Goal: Task Accomplishment & Management: Manage account settings

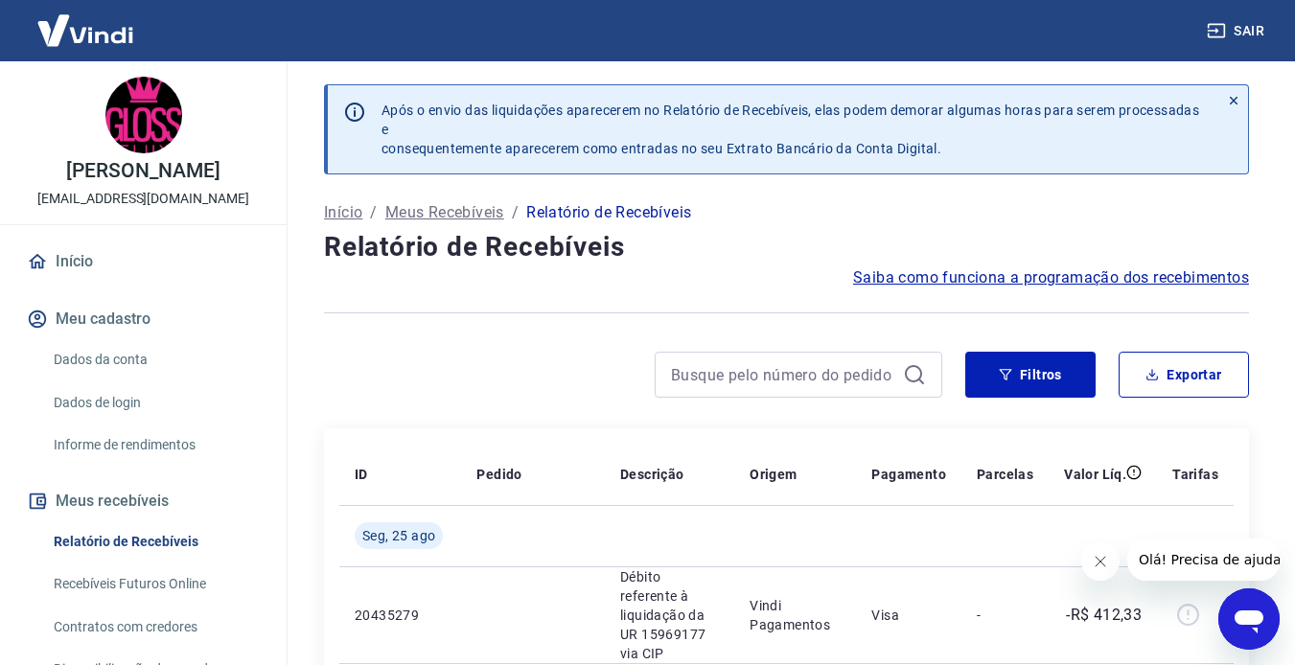
scroll to position [192, 0]
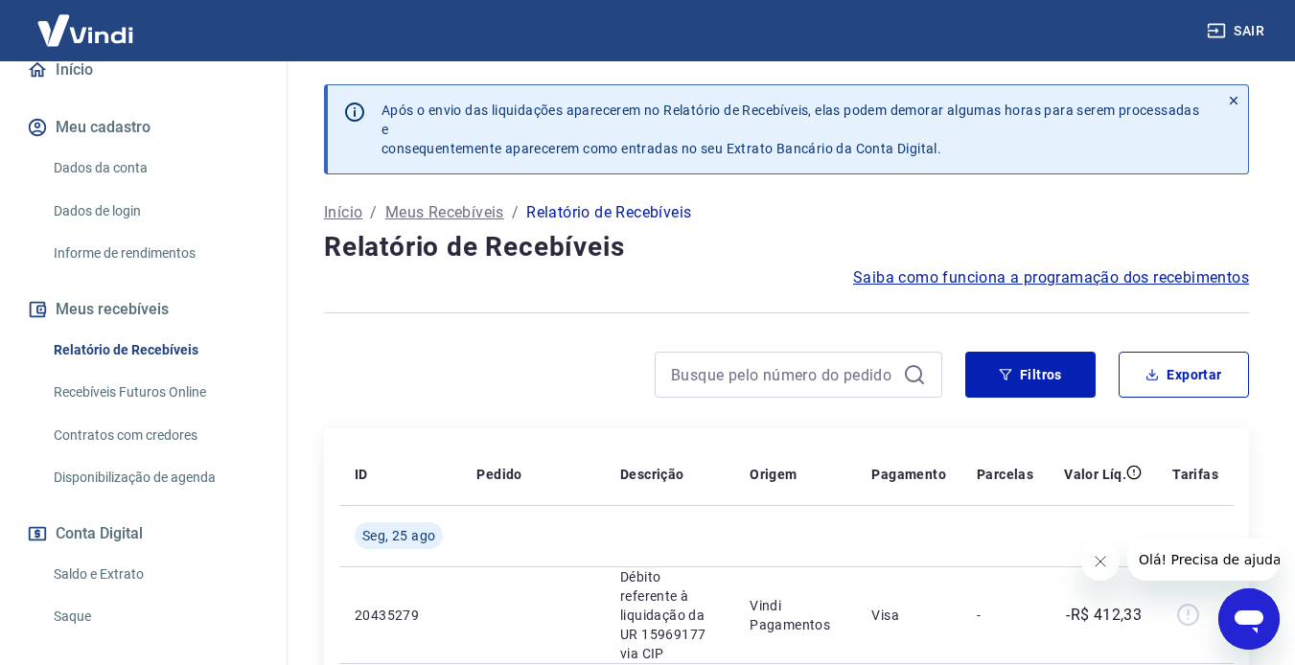
click at [118, 575] on link "Saldo e Extrato" at bounding box center [155, 574] width 218 height 39
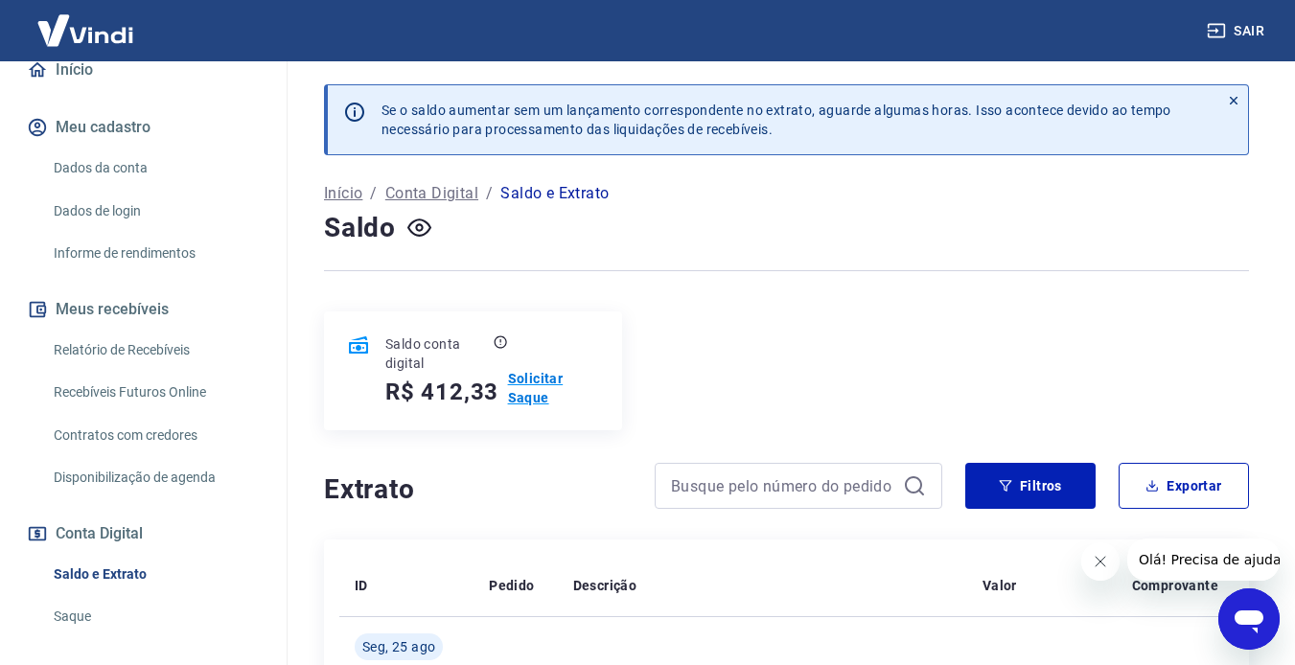
click at [528, 399] on p "Solicitar Saque" at bounding box center [553, 388] width 91 height 38
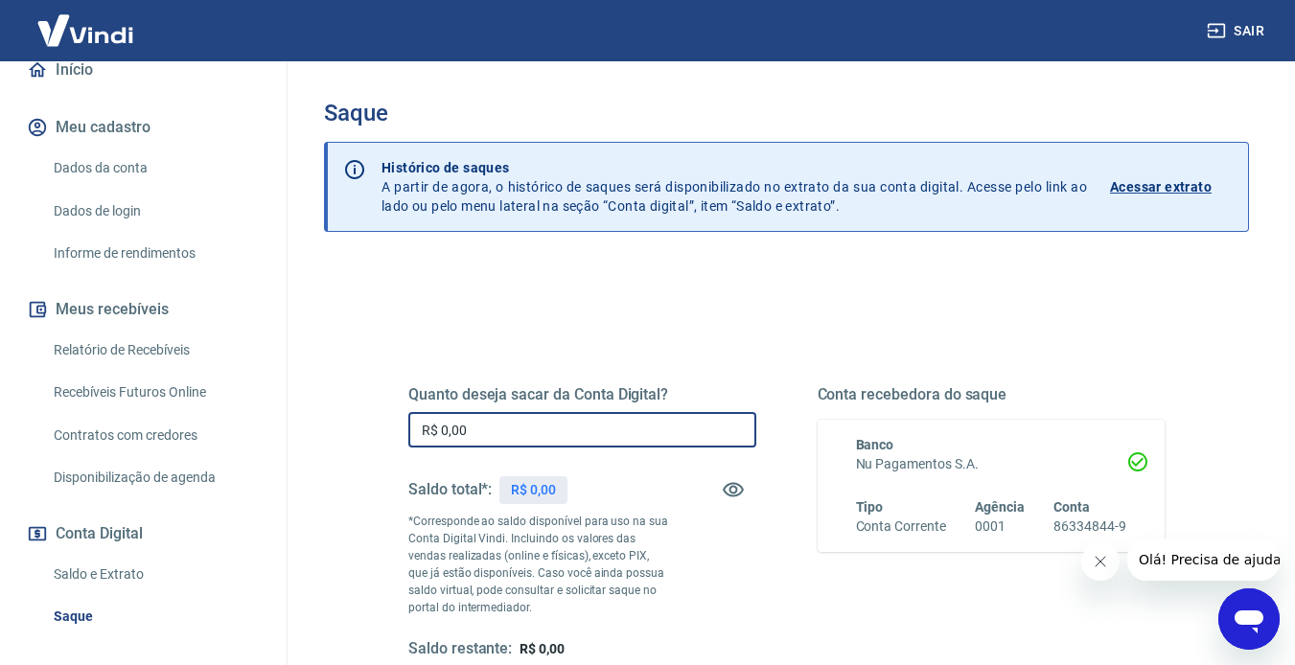
click at [508, 433] on input "R$ 0,00" at bounding box center [582, 429] width 348 height 35
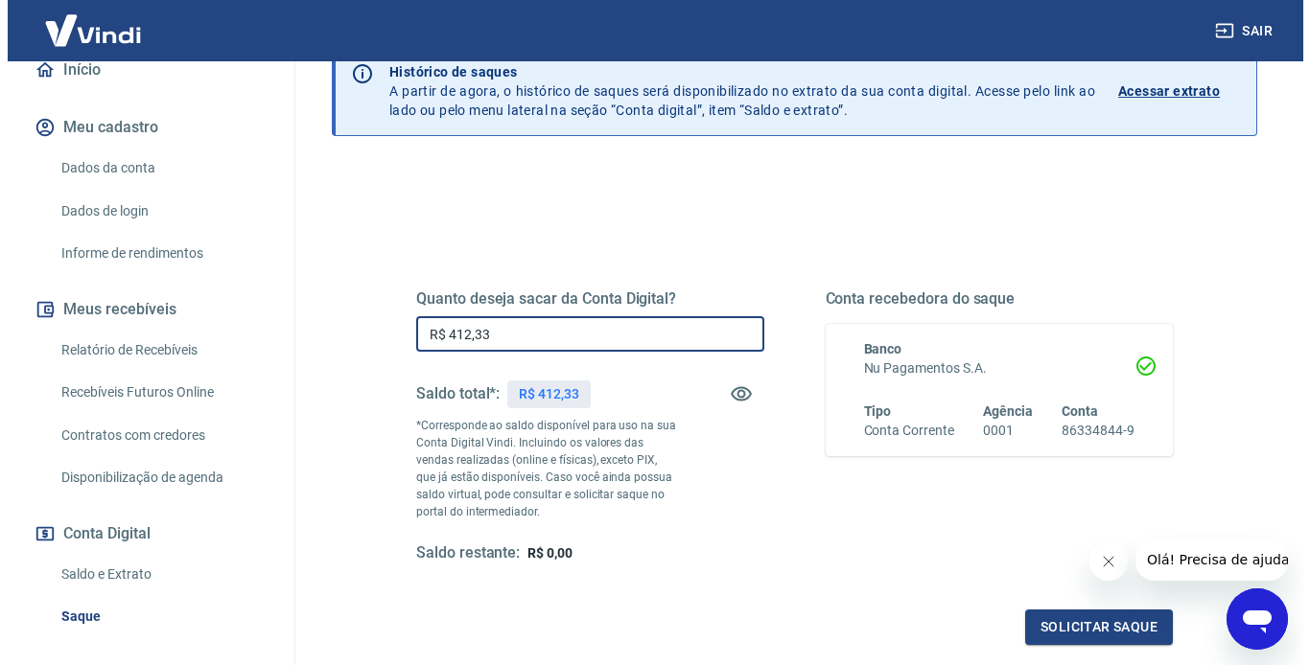
scroll to position [288, 0]
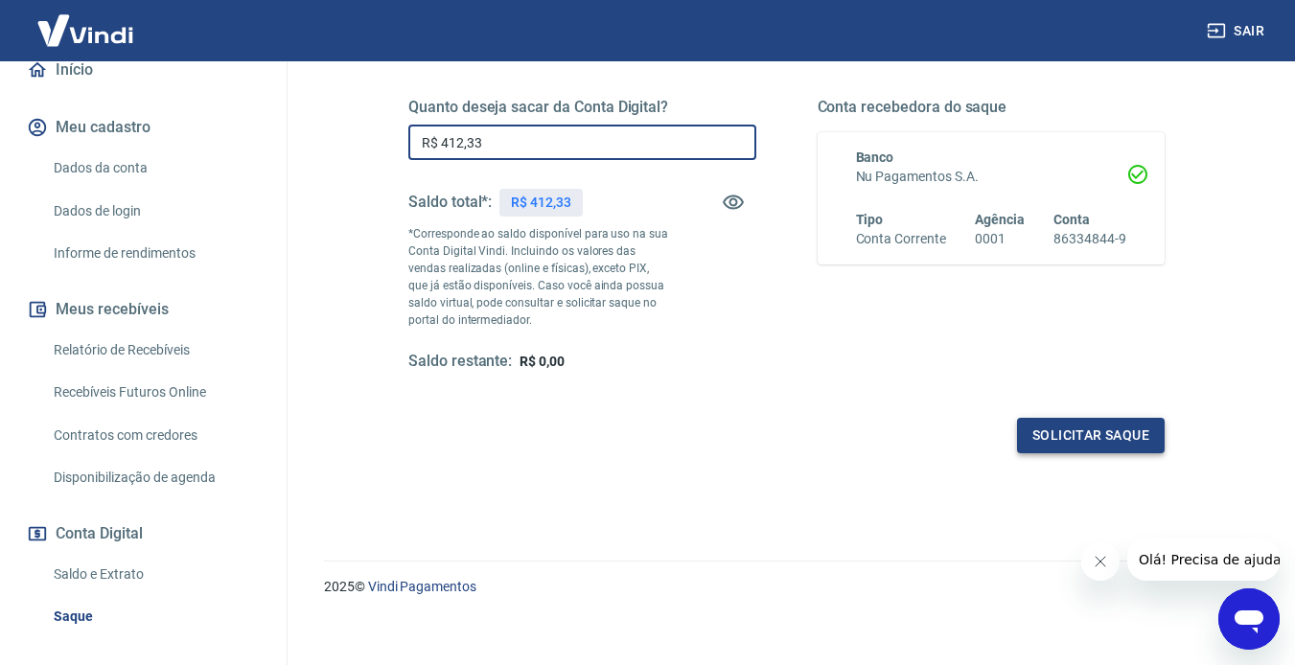
type input "R$ 412,33"
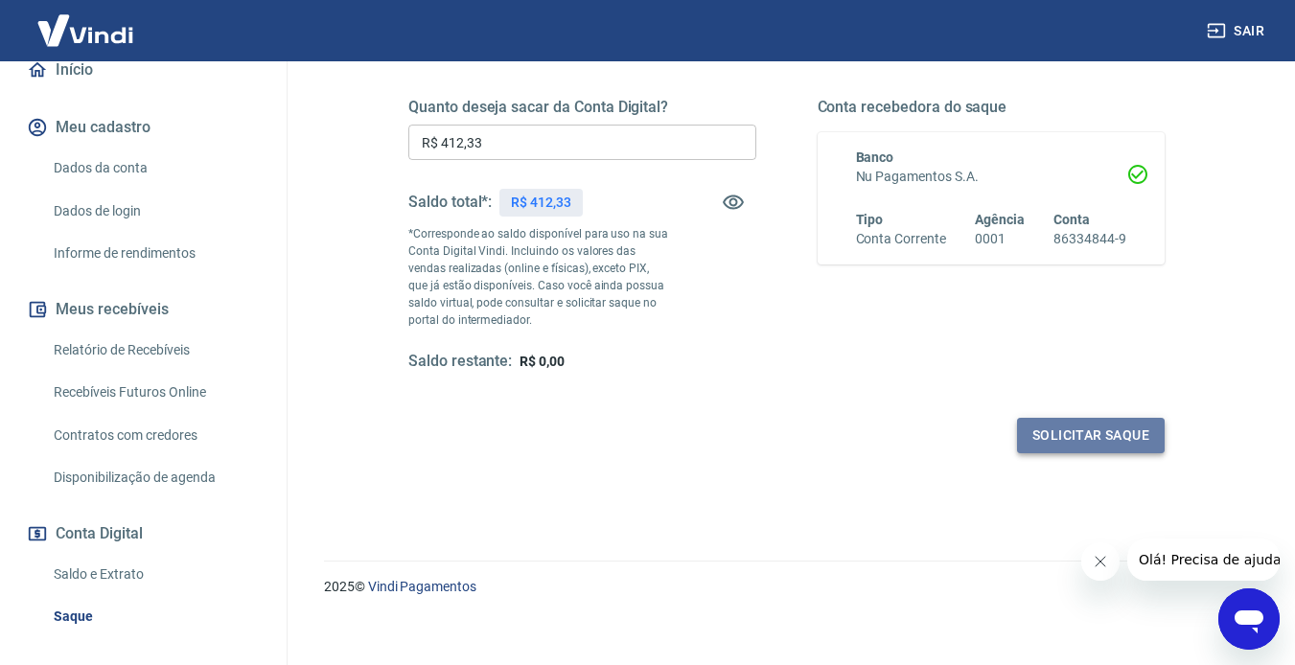
click at [990, 448] on button "Solicitar saque" at bounding box center [1091, 435] width 148 height 35
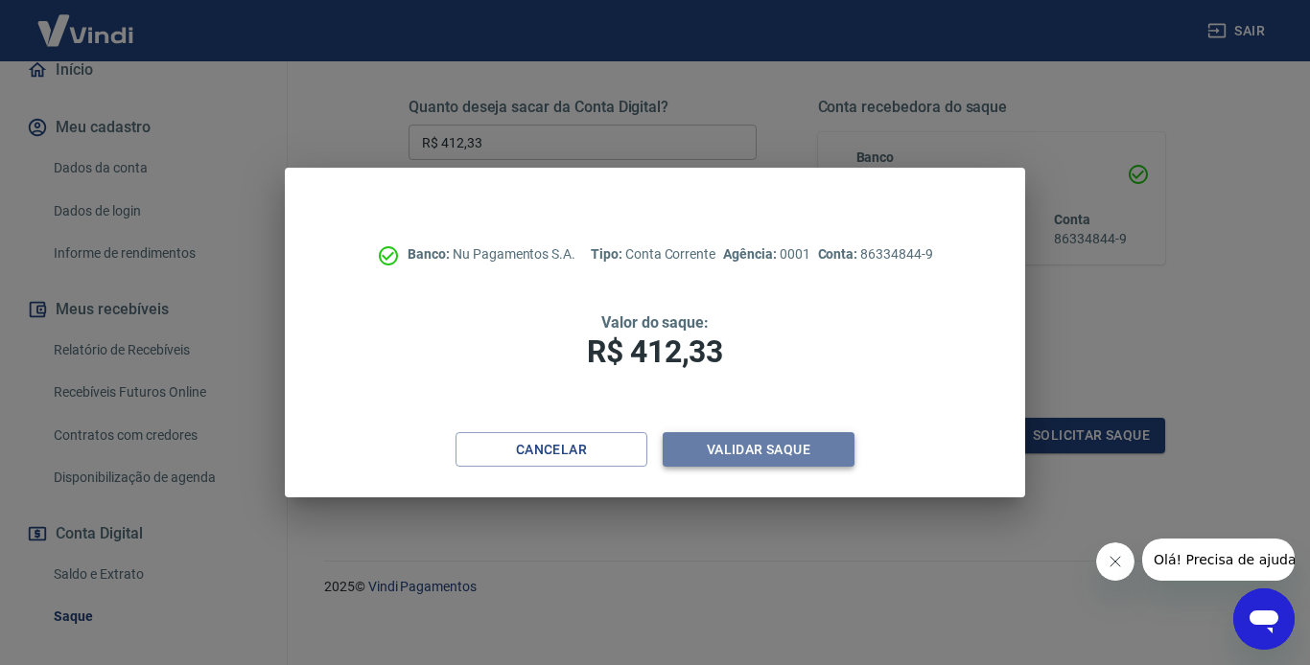
click at [730, 444] on button "Validar saque" at bounding box center [759, 449] width 192 height 35
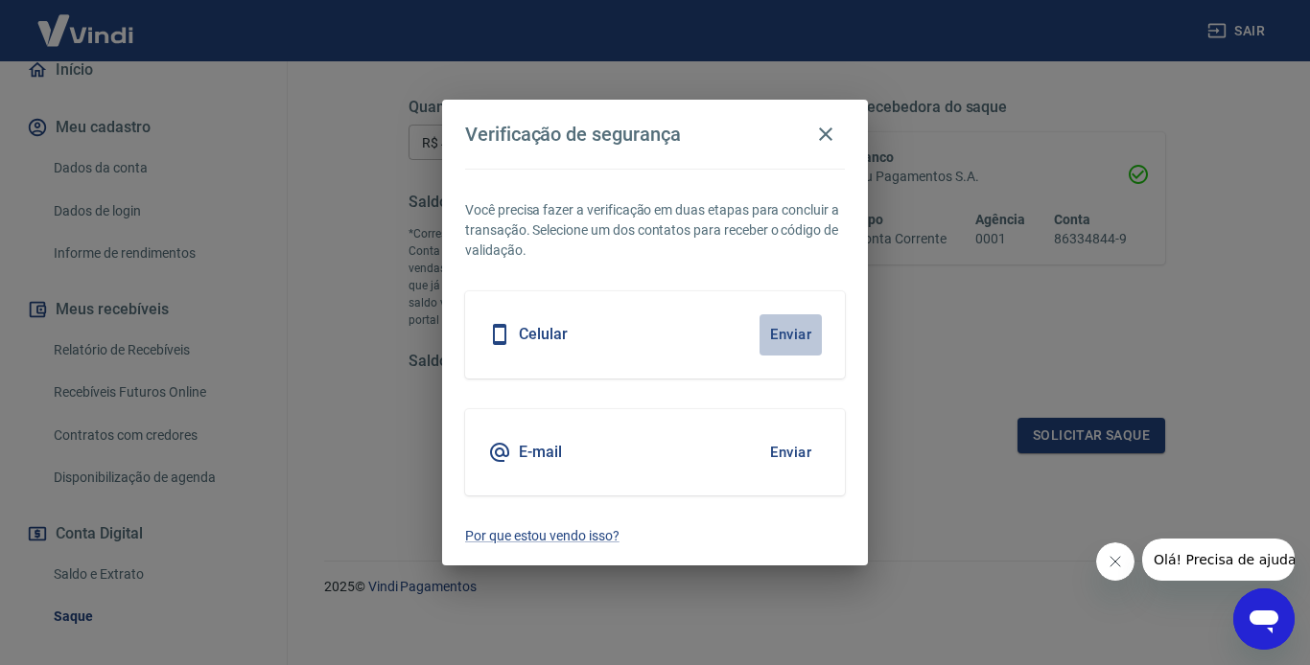
click at [792, 326] on button "Enviar" at bounding box center [790, 334] width 62 height 40
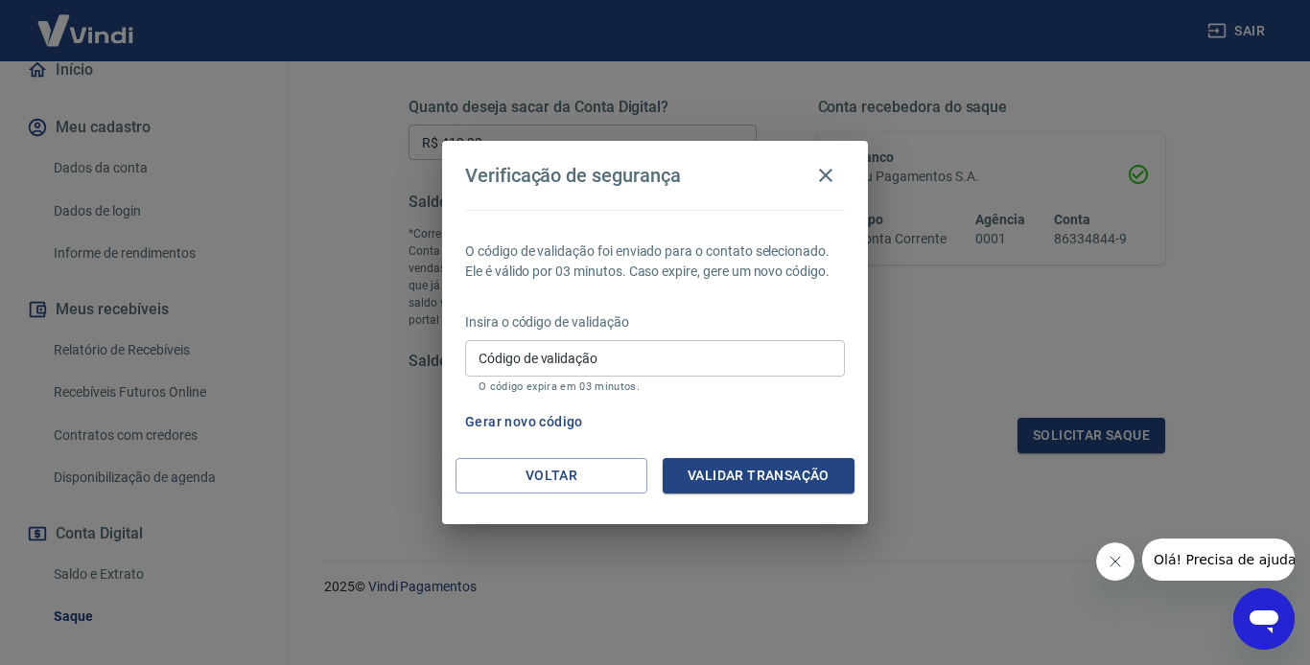
click at [757, 355] on input "Código de validação" at bounding box center [655, 357] width 380 height 35
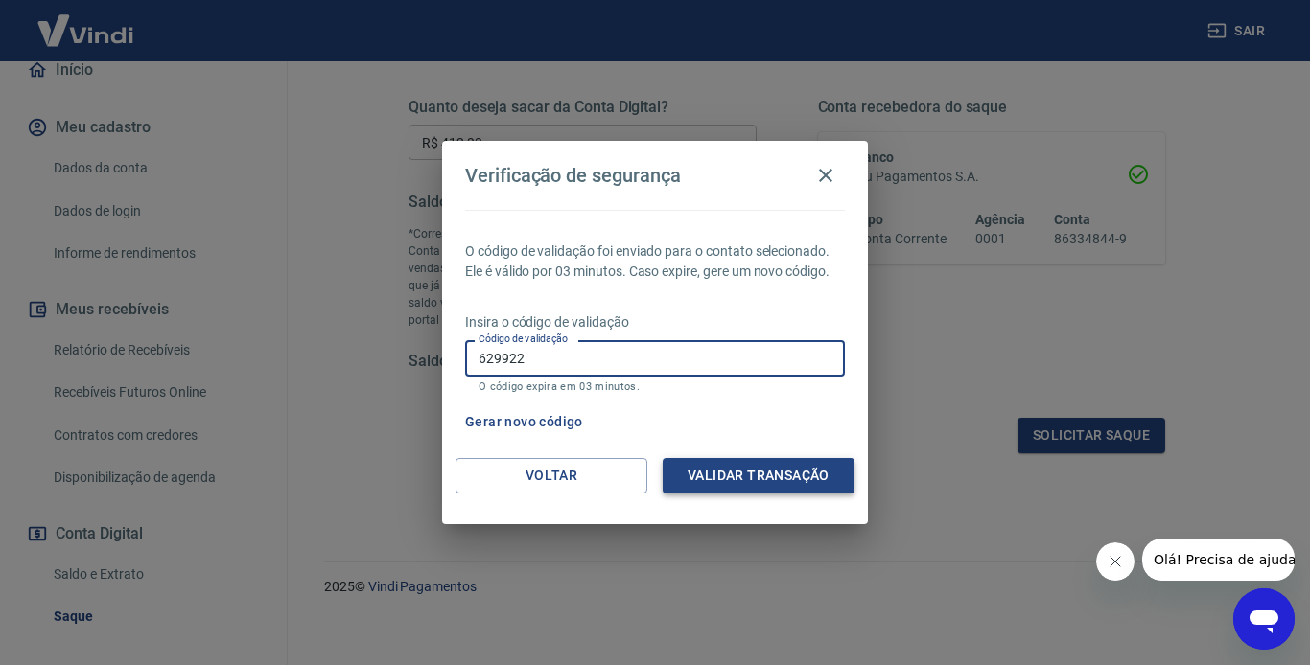
type input "629922"
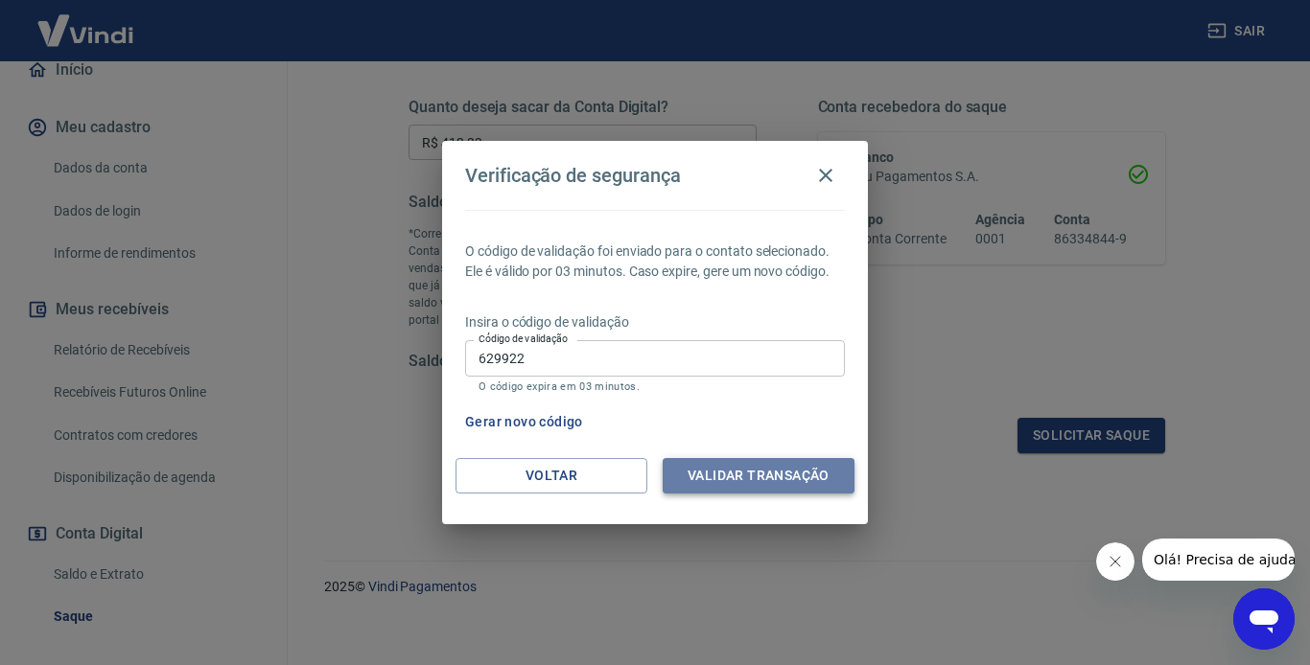
click at [787, 480] on button "Validar transação" at bounding box center [759, 475] width 192 height 35
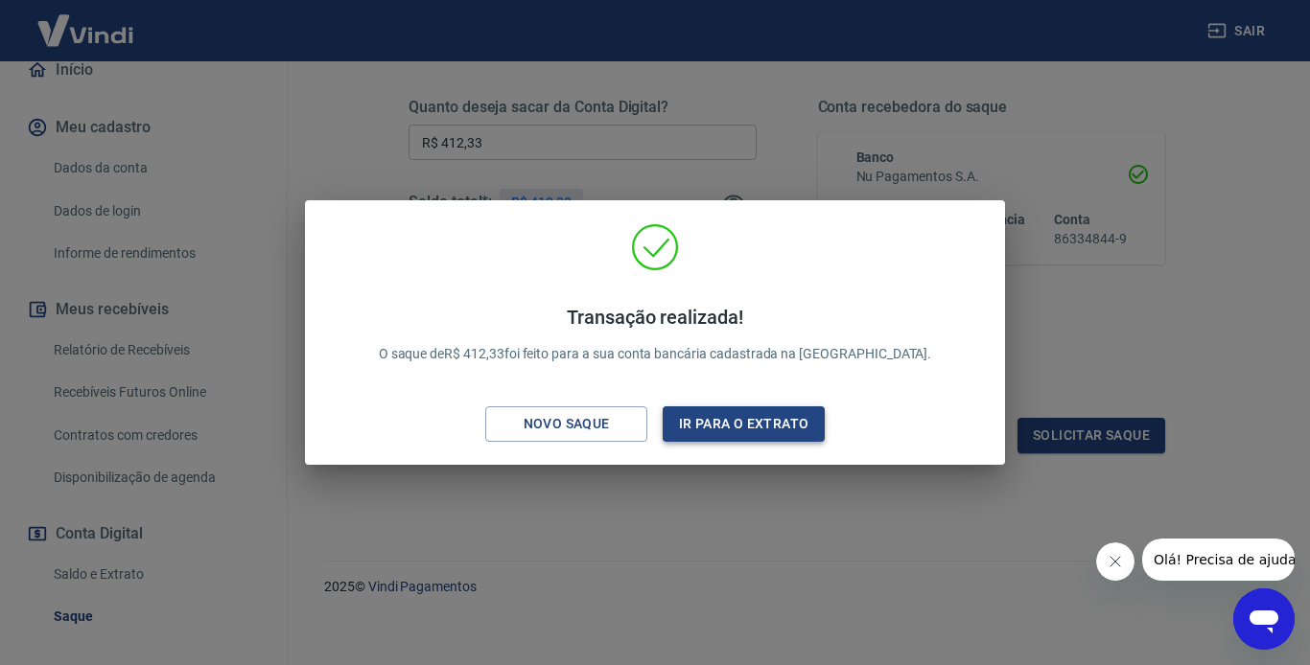
click at [736, 437] on button "Ir para o extrato" at bounding box center [744, 424] width 162 height 35
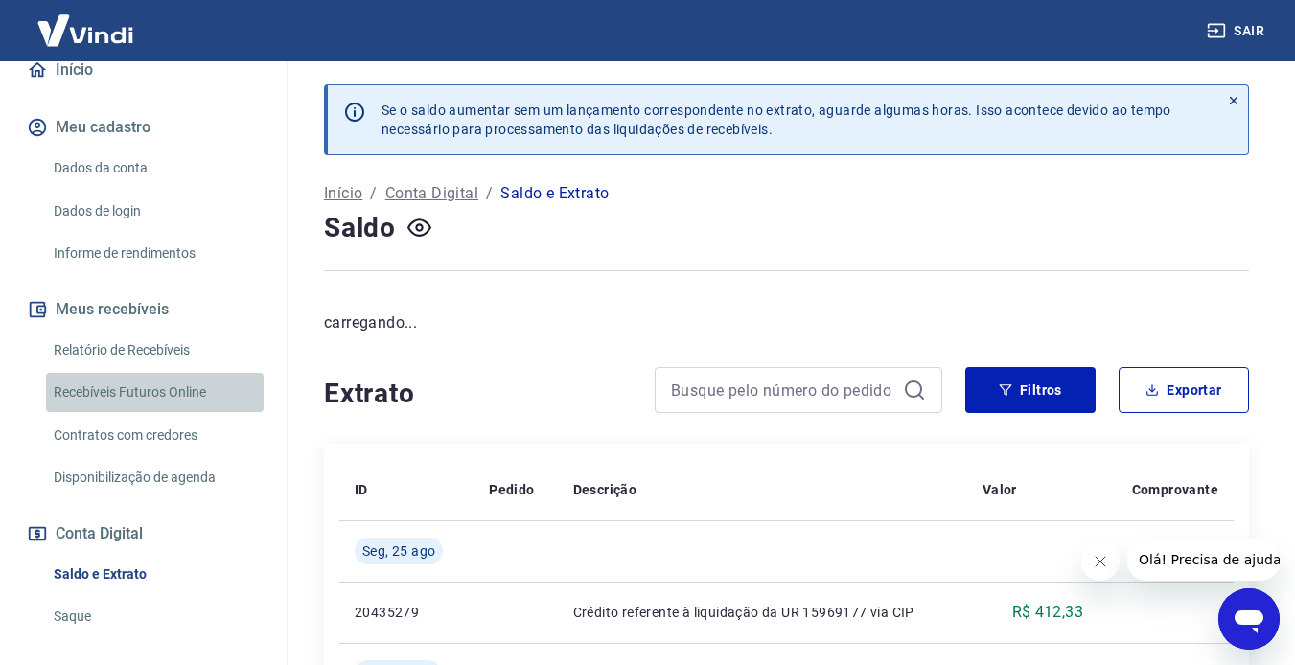
click at [160, 395] on link "Recebíveis Futuros Online" at bounding box center [155, 392] width 218 height 39
